Goal: Task Accomplishment & Management: Use online tool/utility

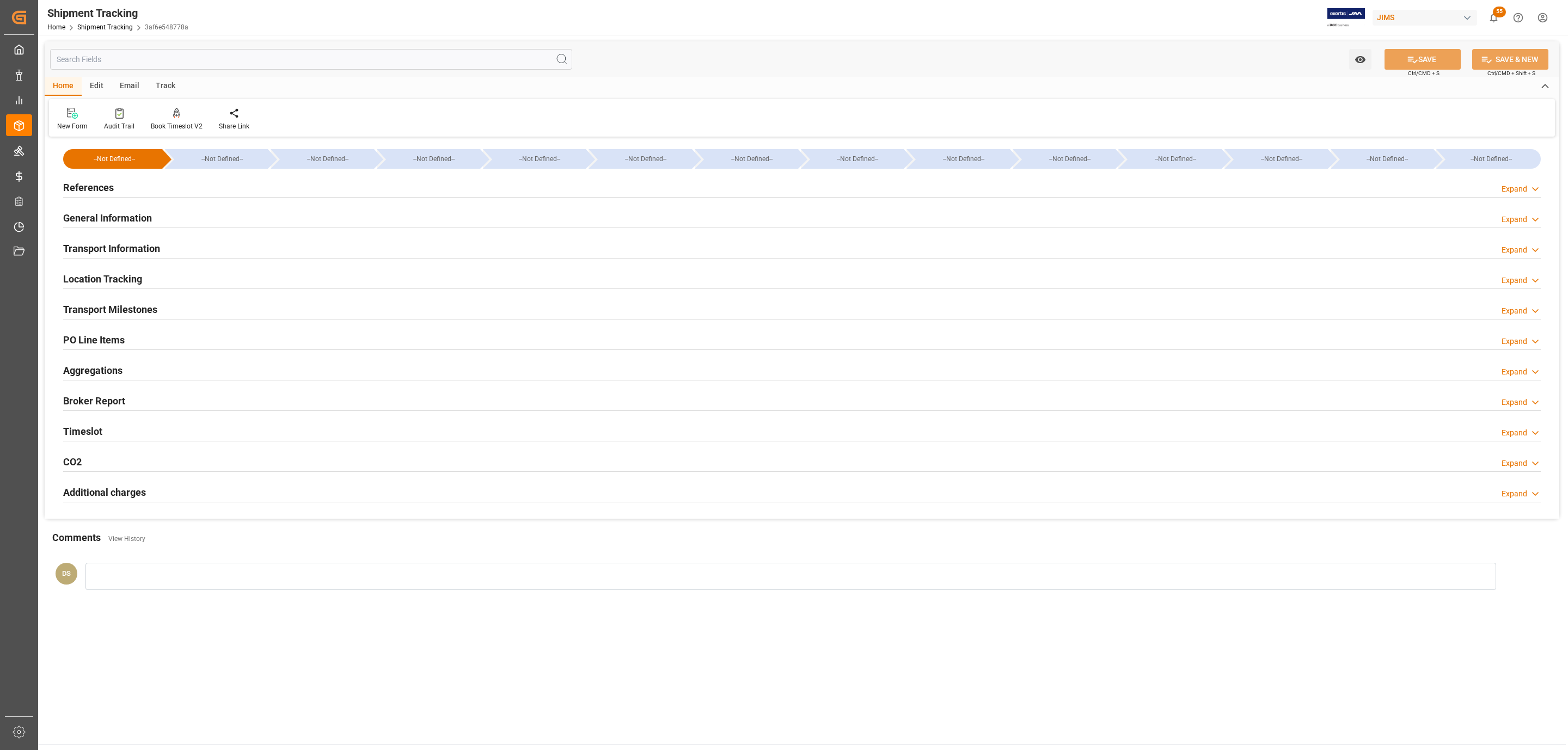
click at [218, 177] on div "References Expand" at bounding box center [802, 187] width 1478 height 20
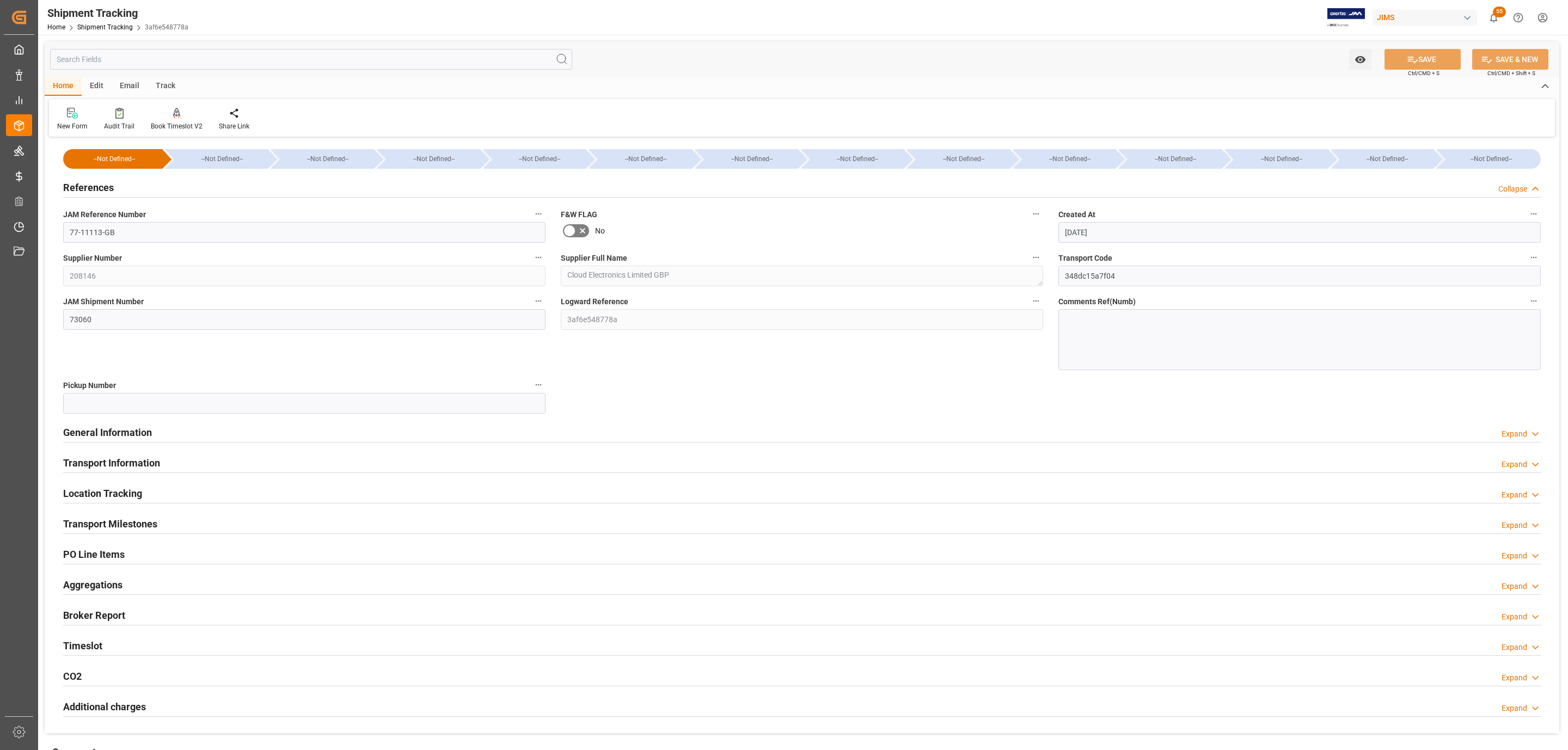
click at [218, 177] on div "References Collapse" at bounding box center [802, 187] width 1478 height 20
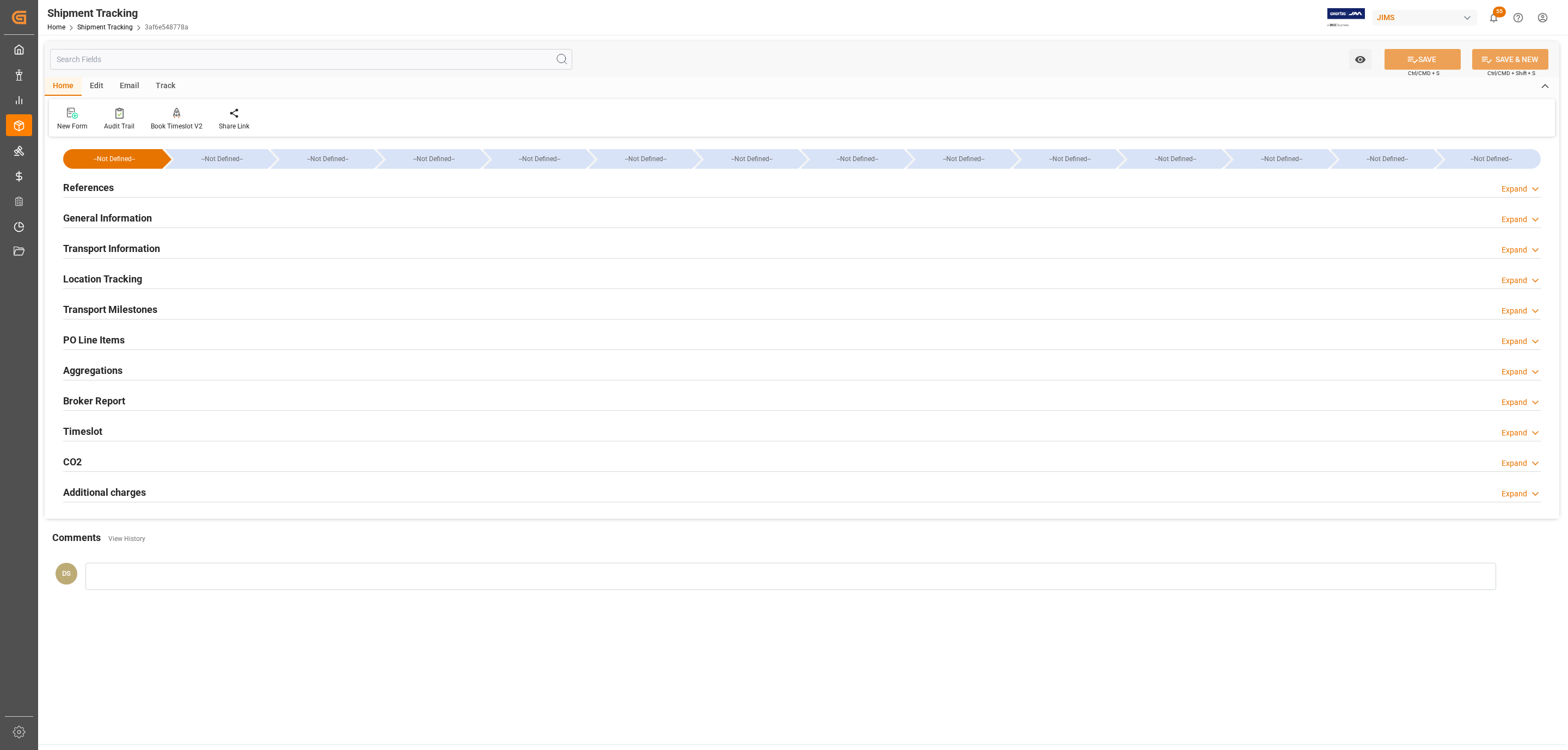
click at [133, 240] on div "Transport Information" at bounding box center [111, 248] width 97 height 20
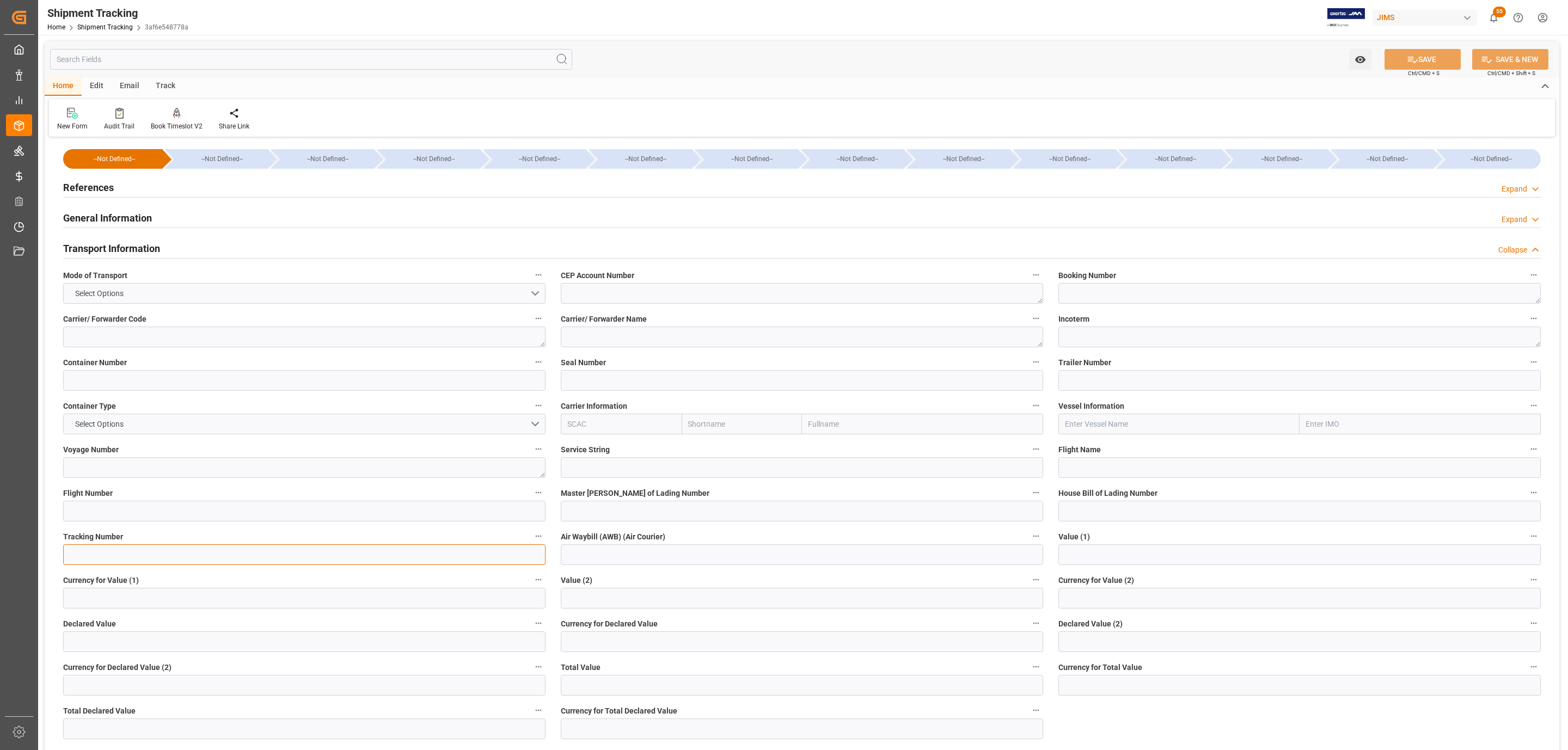
click at [173, 556] on input at bounding box center [305, 555] width 483 height 20
paste input "884429234899"
type input "884429234899"
click at [577, 552] on input at bounding box center [802, 555] width 483 height 20
paste input "884429234899"
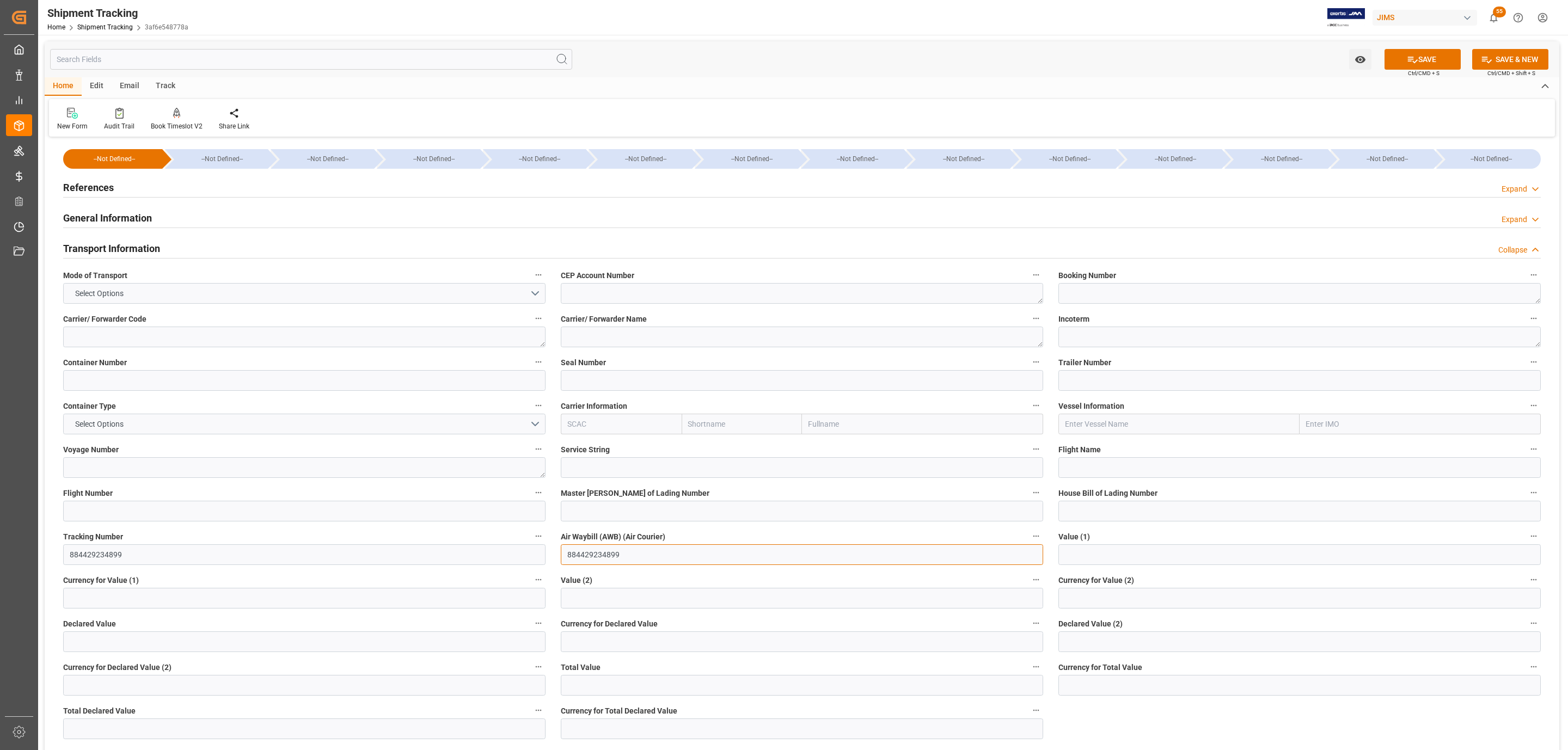
type input "884429234899"
click at [1437, 54] on button "SAVE" at bounding box center [1422, 60] width 76 height 20
